Goal: Use online tool/utility: Utilize a website feature to perform a specific function

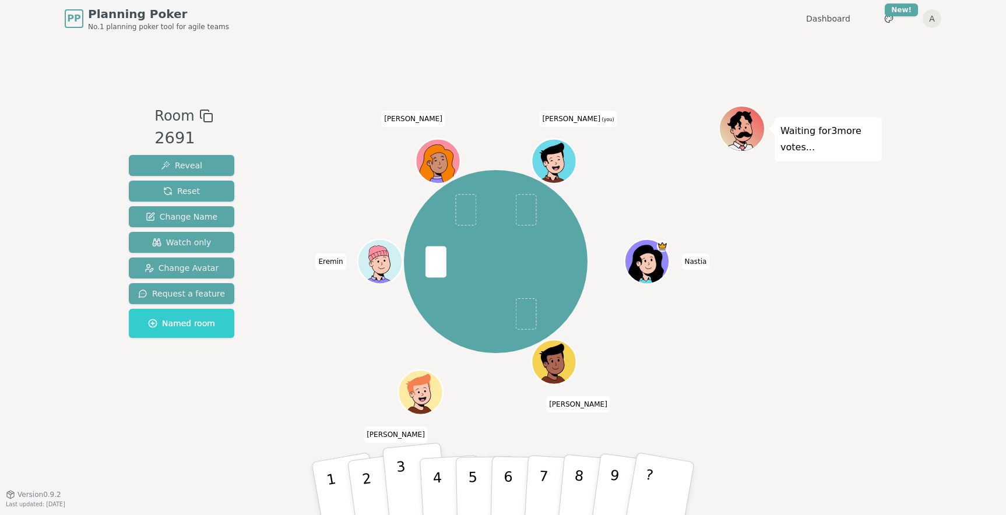
click at [400, 479] on p "3" at bounding box center [403, 491] width 15 height 64
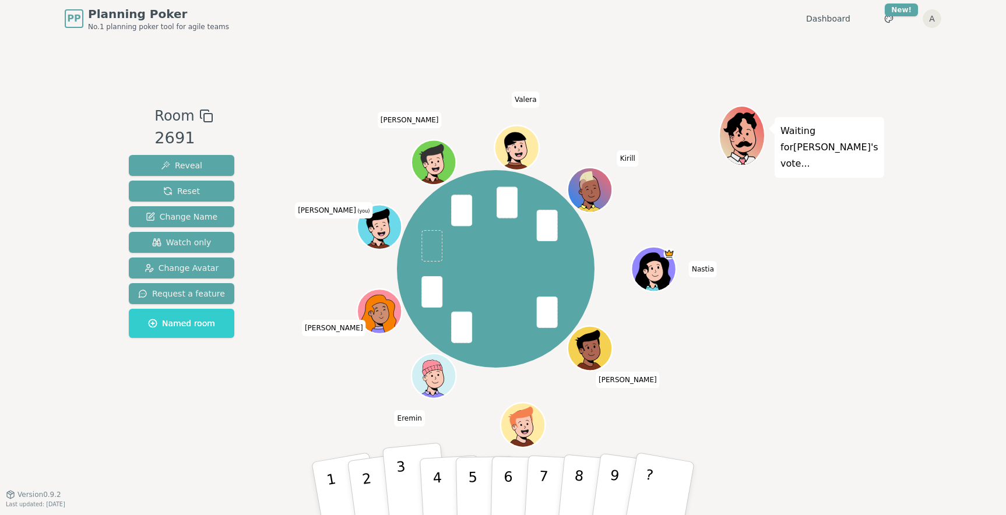
click at [419, 482] on button "3" at bounding box center [415, 489] width 66 height 93
click at [419, 482] on div "3" at bounding box center [415, 489] width 38 height 44
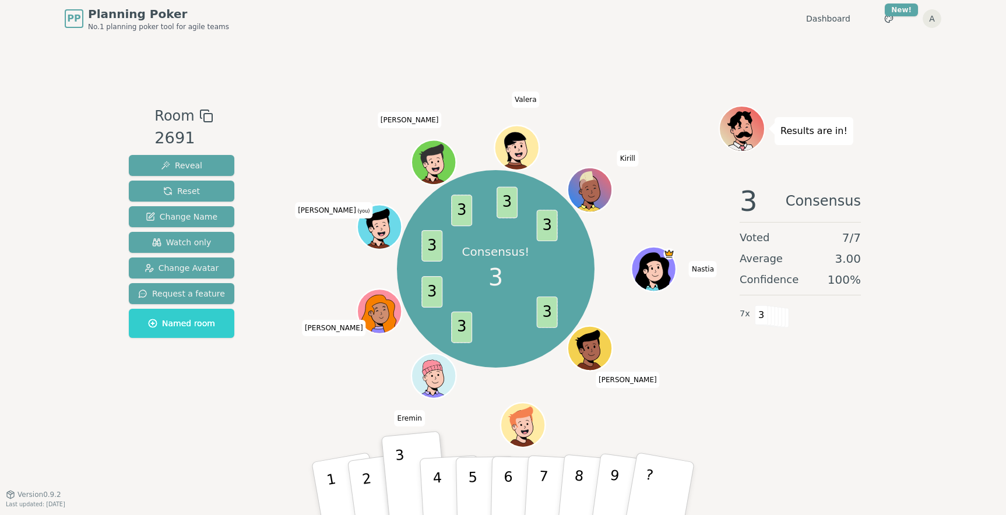
click at [881, 423] on div "Results are in! 3 Consensus Voted 7 / 7 Average 3.00 Confidence 100 % 7 x 3" at bounding box center [800, 266] width 163 height 321
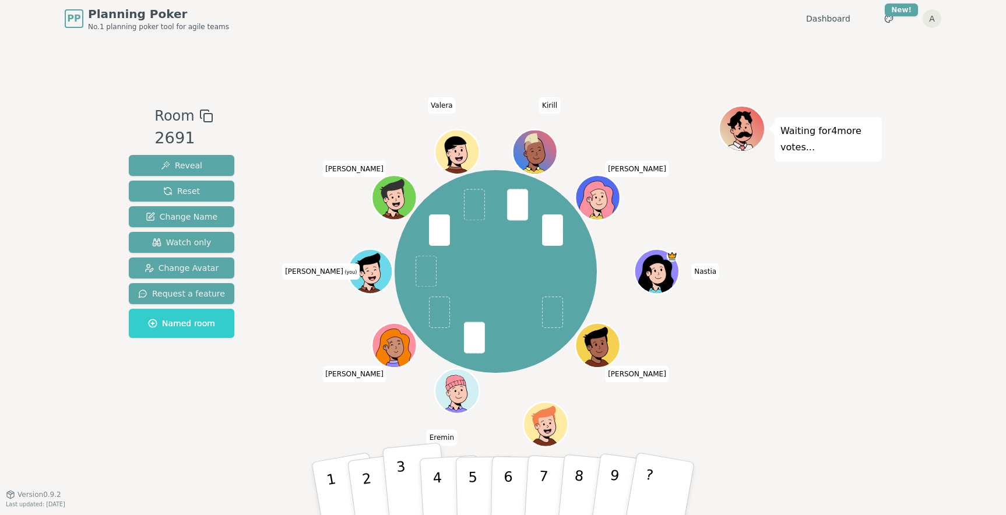
click at [401, 482] on p "3" at bounding box center [403, 491] width 15 height 64
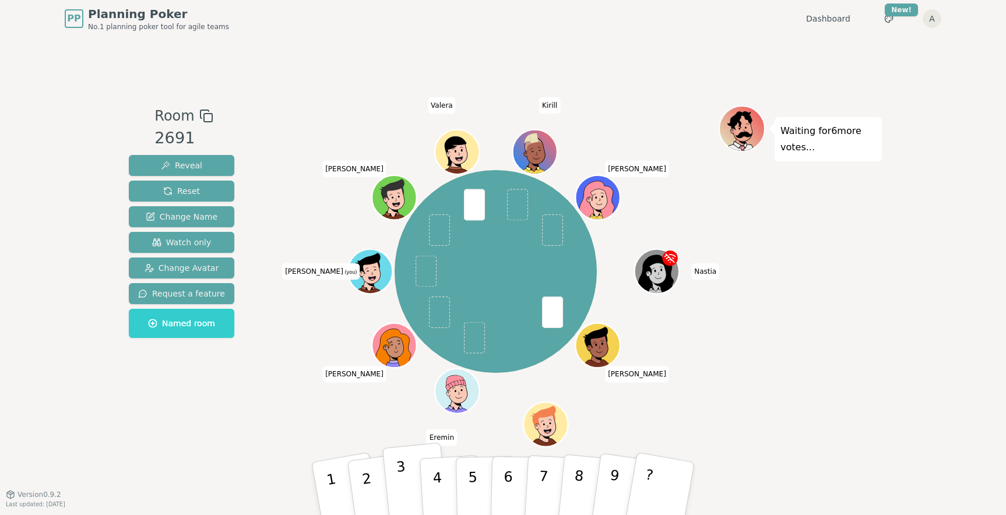
click at [405, 491] on p "3" at bounding box center [403, 491] width 15 height 64
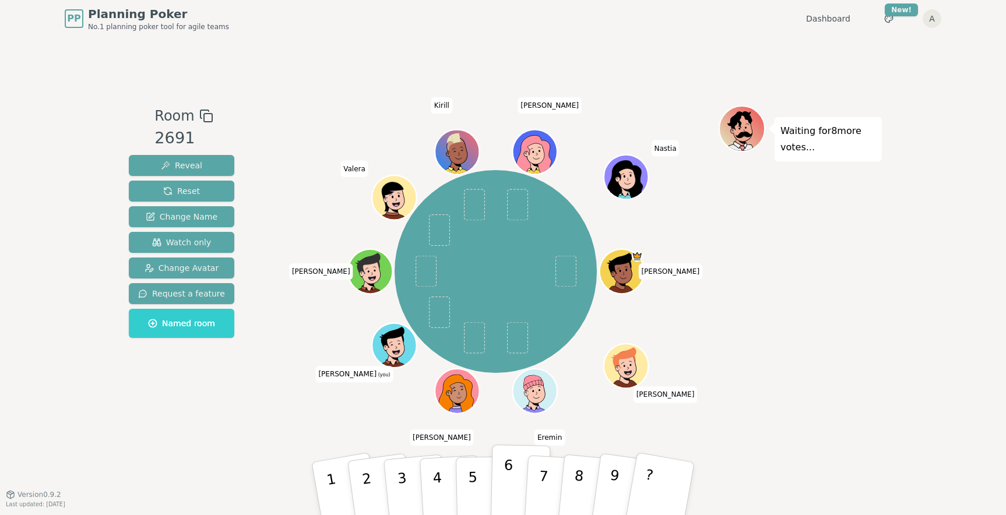
click at [511, 479] on p "6" at bounding box center [508, 488] width 10 height 63
click at [512, 472] on button "6" at bounding box center [521, 489] width 60 height 89
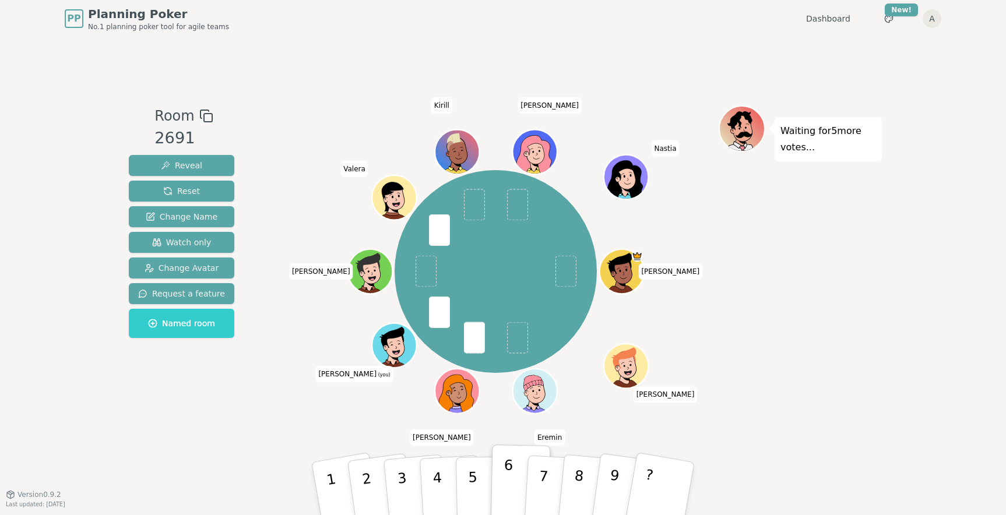
click at [512, 472] on button "6" at bounding box center [521, 489] width 60 height 89
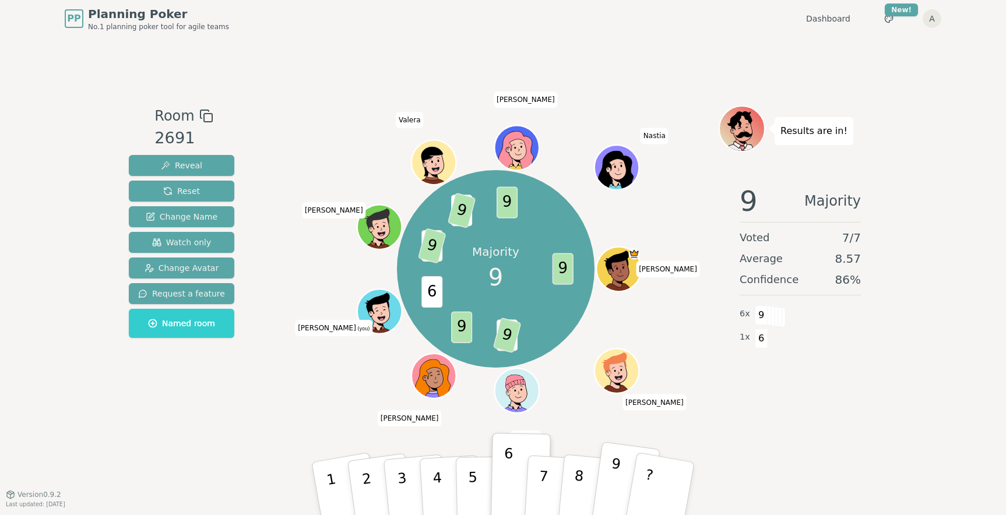
click at [610, 477] on p "9" at bounding box center [613, 488] width 17 height 64
